Goal: Information Seeking & Learning: Learn about a topic

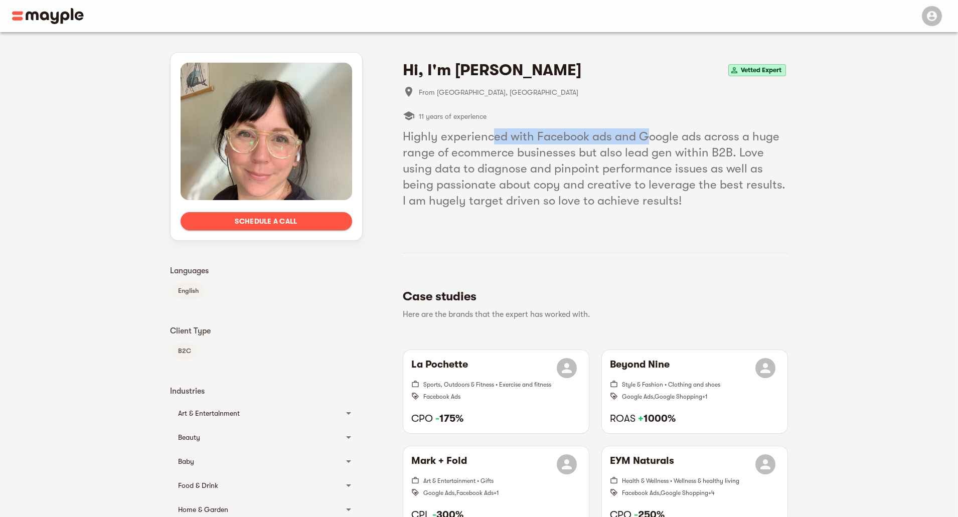
drag, startPoint x: 491, startPoint y: 136, endPoint x: 649, endPoint y: 133, distance: 158.5
click at [649, 133] on h5 "Highly experienced with Facebook ads and Google ads across a huge range of ecom…" at bounding box center [595, 168] width 385 height 80
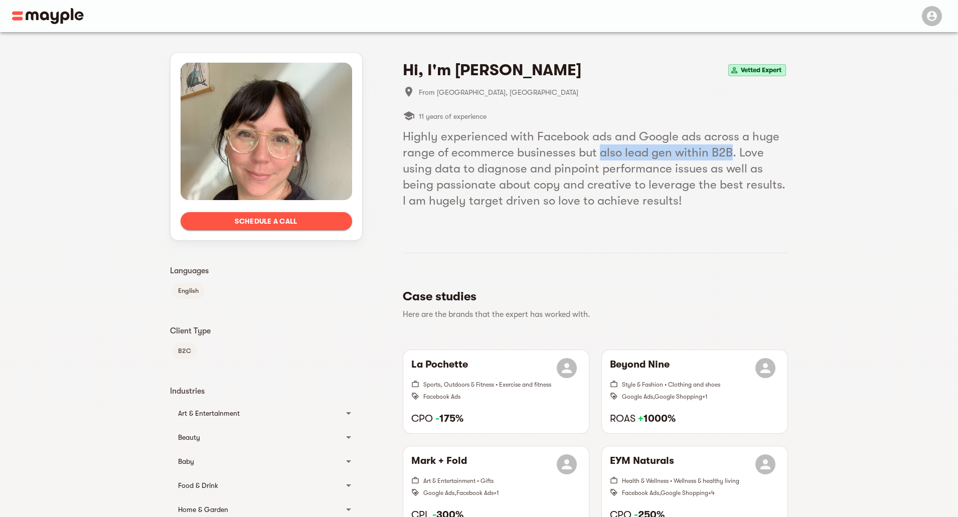
drag, startPoint x: 599, startPoint y: 151, endPoint x: 730, endPoint y: 147, distance: 130.9
click at [730, 147] on h5 "Highly experienced with Facebook ads and Google ads across a huge range of ecom…" at bounding box center [595, 168] width 385 height 80
drag, startPoint x: 430, startPoint y: 171, endPoint x: 532, endPoint y: 164, distance: 101.5
click at [532, 164] on h5 "Highly experienced with Facebook ads and Google ads across a huge range of ecom…" at bounding box center [595, 168] width 385 height 80
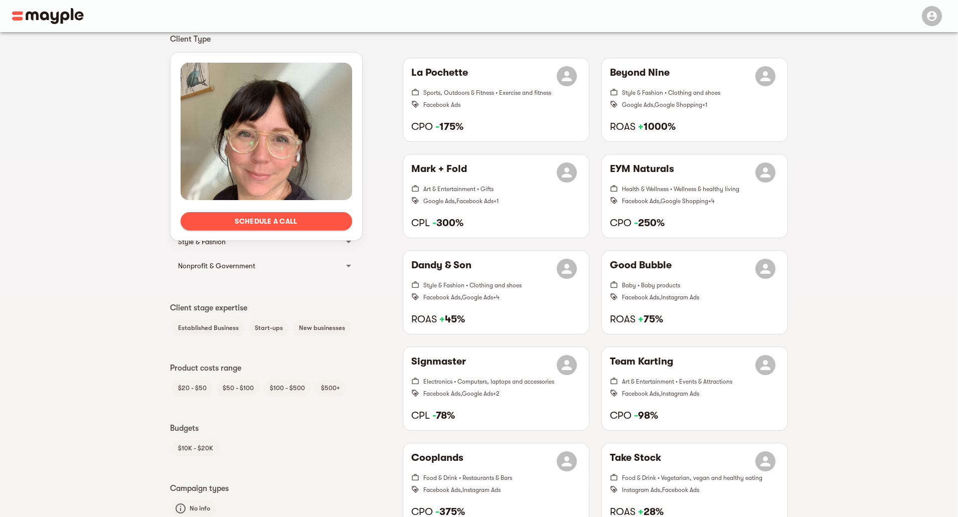
scroll to position [351, 0]
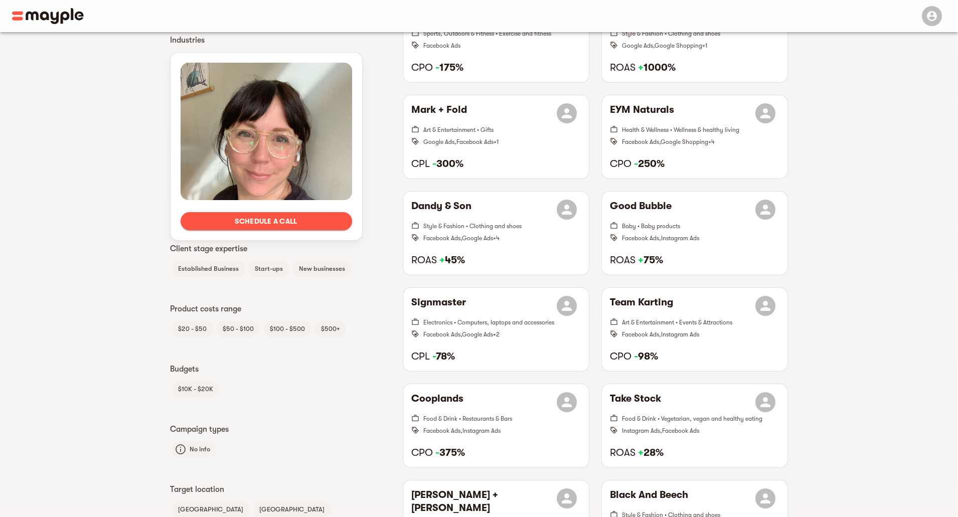
click at [187, 329] on span "$20 - $50" at bounding box center [192, 329] width 41 height 12
click at [235, 329] on span "$50 - $100" at bounding box center [238, 329] width 43 height 12
click at [274, 327] on span "$100 - $500" at bounding box center [287, 329] width 47 height 12
click at [348, 327] on div "$20 - $50 $50 - $100 $100 - $500 $500+" at bounding box center [266, 329] width 193 height 20
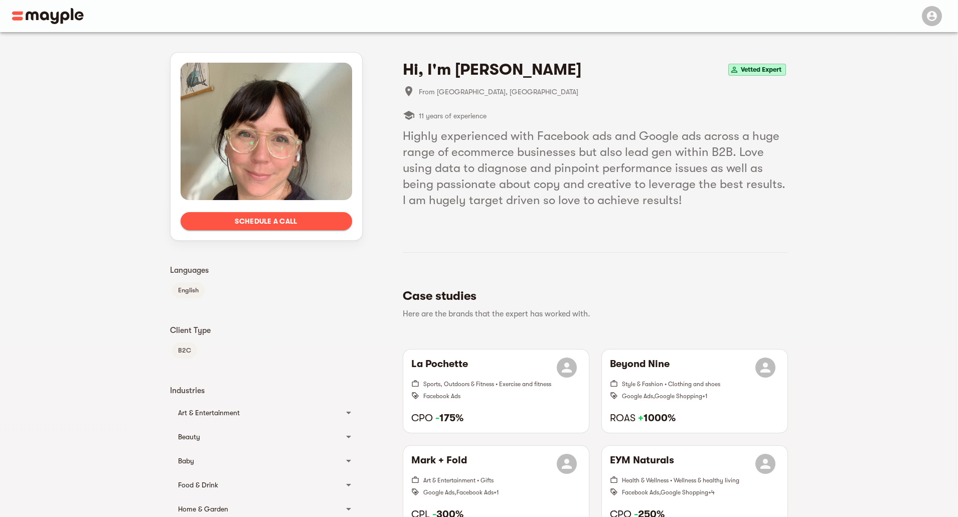
scroll to position [0, 0]
click at [426, 72] on h4 "Hi, I'm Sally M." at bounding box center [492, 70] width 179 height 20
click at [427, 72] on h4 "Hi, I'm Sally M." at bounding box center [492, 70] width 179 height 20
click at [469, 149] on h5 "Highly experienced with Facebook ads and Google ads across a huge range of ecom…" at bounding box center [595, 168] width 385 height 80
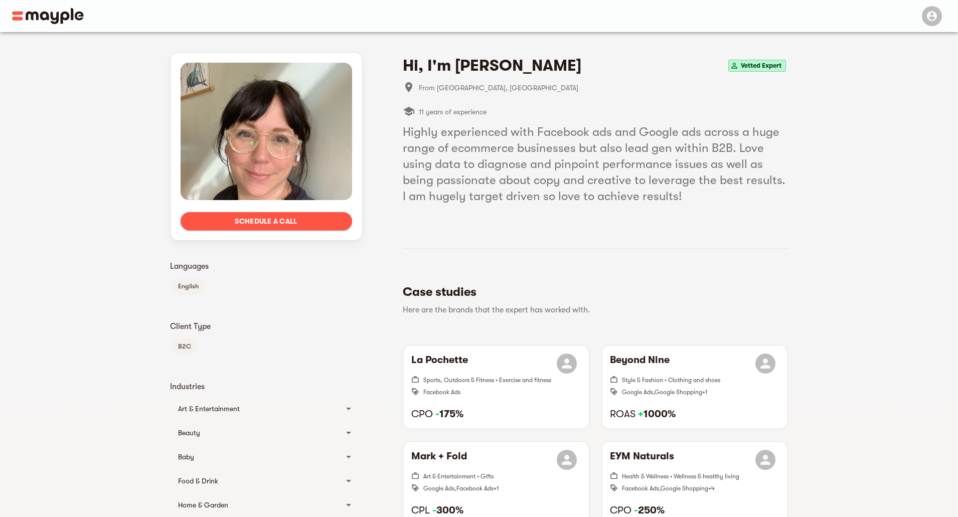
scroll to position [5, 0]
click at [21, 17] on img at bounding box center [48, 16] width 72 height 16
click at [925, 23] on div "button" at bounding box center [932, 16] width 20 height 20
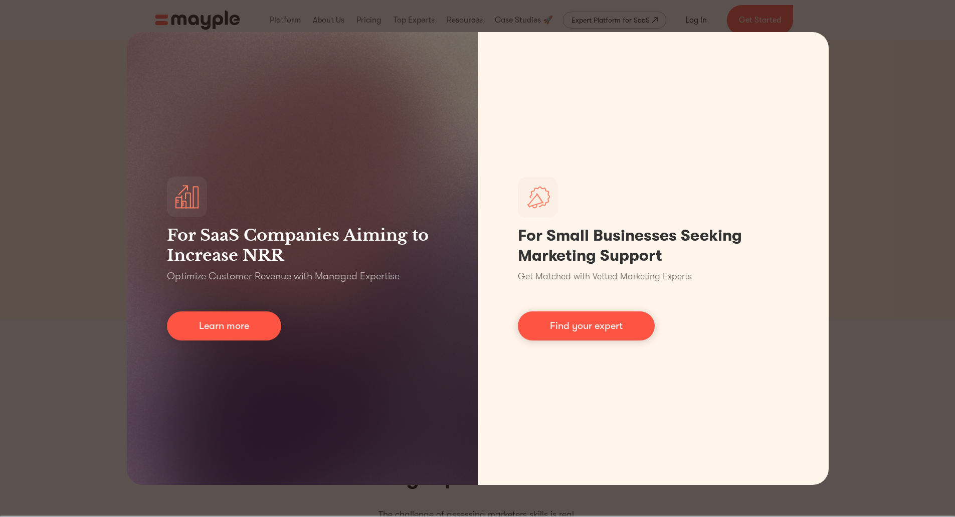
click at [886, 355] on div "For SaaS Companies Aiming to Increase NRR Optimize Customer Revenue with Manage…" at bounding box center [477, 258] width 955 height 517
click at [886, 343] on div "For SaaS Companies Aiming to Increase NRR Optimize Customer Revenue with Manage…" at bounding box center [477, 258] width 955 height 517
